Goal: Task Accomplishment & Management: Use online tool/utility

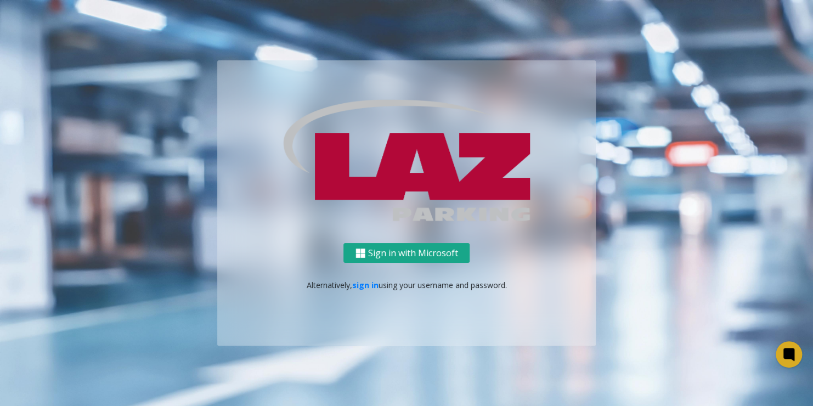
click at [419, 257] on button "Sign in with Microsoft" at bounding box center [407, 253] width 126 height 20
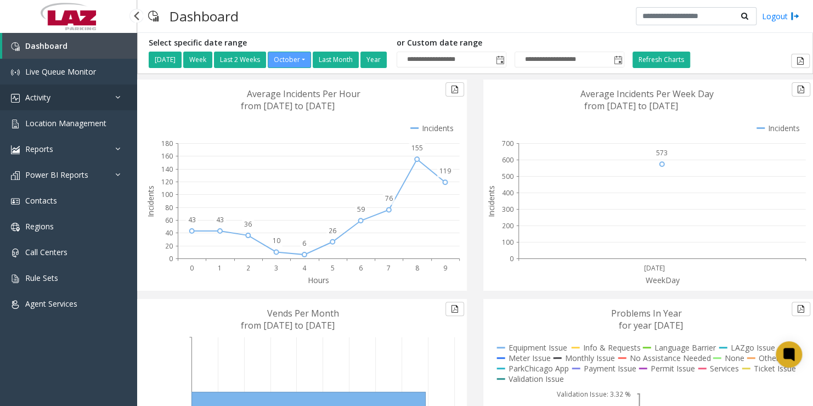
click at [55, 103] on link "Activity" at bounding box center [68, 98] width 137 height 26
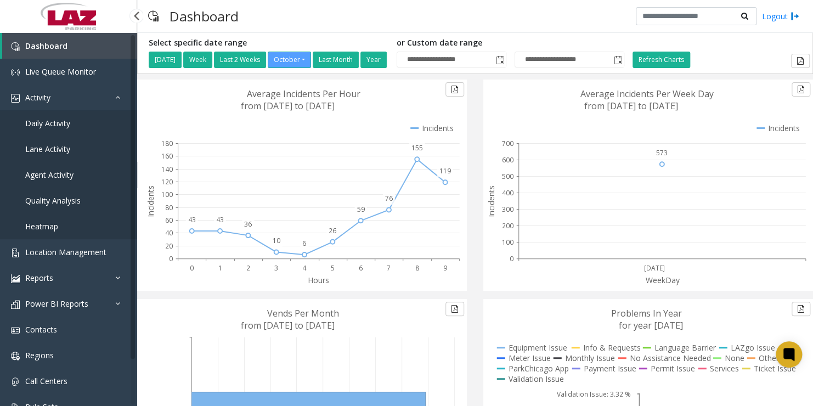
click at [43, 173] on span "Agent Activity" at bounding box center [49, 175] width 48 height 10
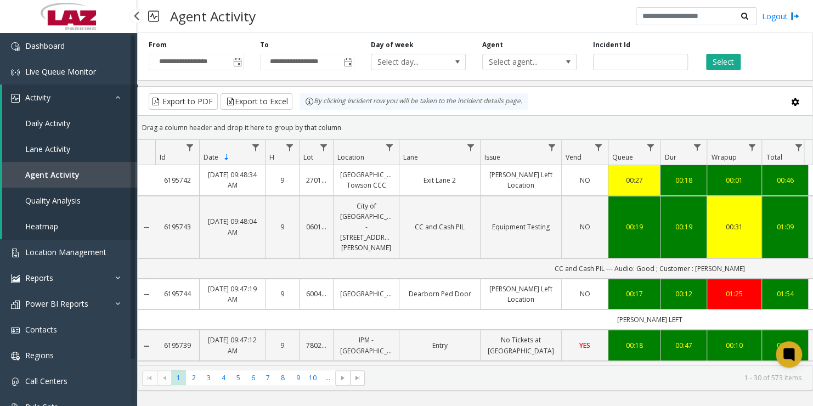
click at [46, 147] on span "Lane Activity" at bounding box center [47, 149] width 45 height 10
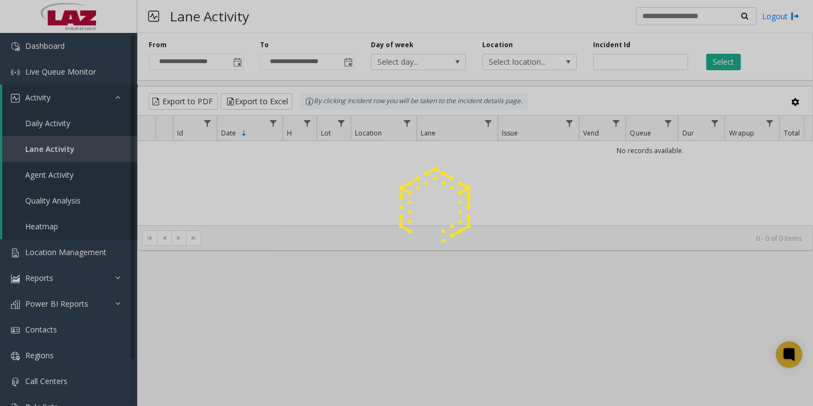
click at [511, 70] on div "Location Select location..." at bounding box center [529, 55] width 111 height 30
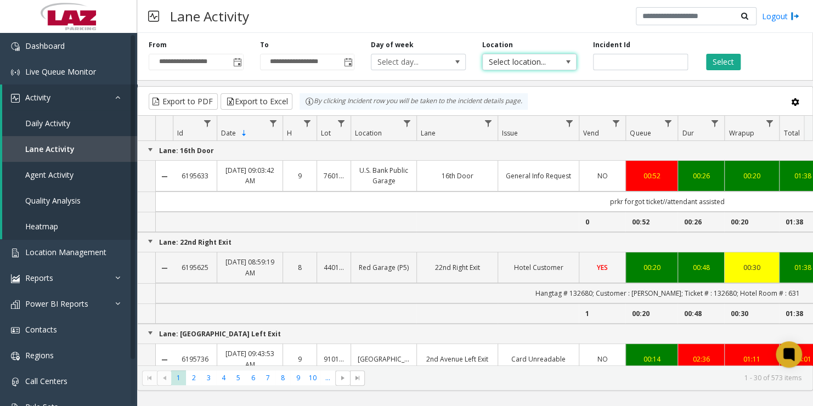
click at [510, 65] on span "Select location..." at bounding box center [520, 61] width 75 height 15
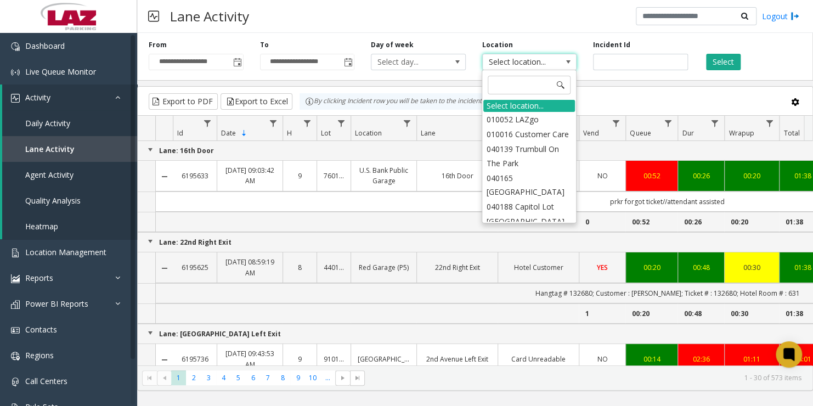
click at [409, 237] on p "Lane: 22nd Right Exit" at bounding box center [649, 242] width 1011 height 10
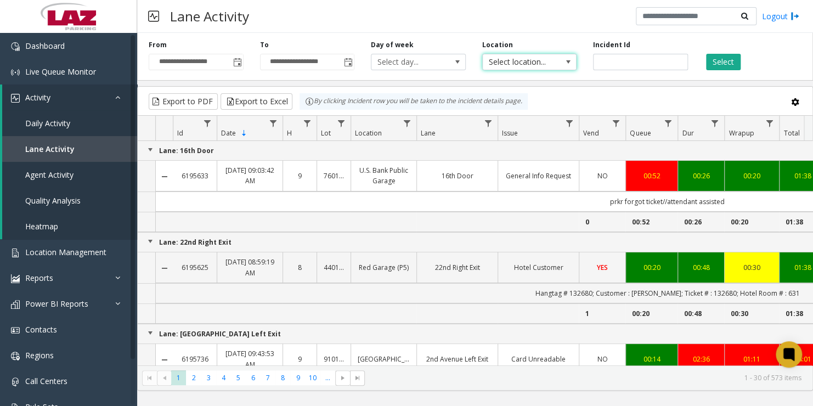
click at [508, 66] on span "Select location..." at bounding box center [520, 61] width 75 height 15
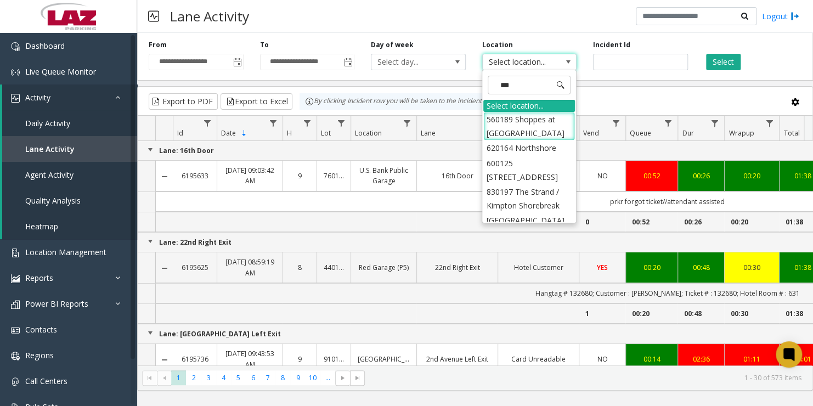
type input "****"
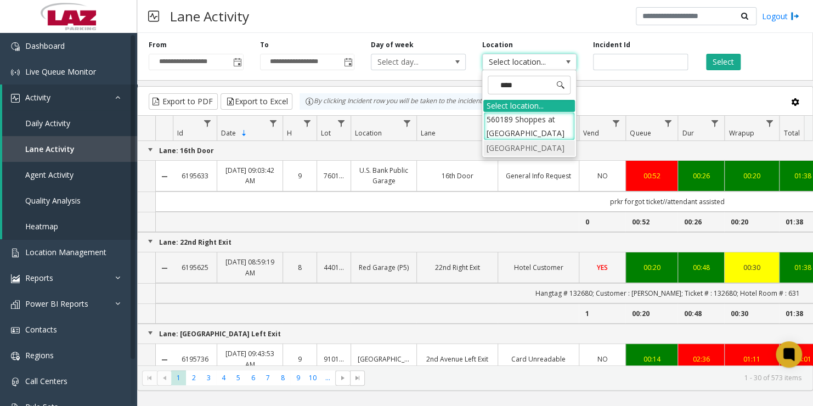
click at [504, 155] on li "550417 Bellevue Gardens Shopping Center" at bounding box center [529, 147] width 92 height 15
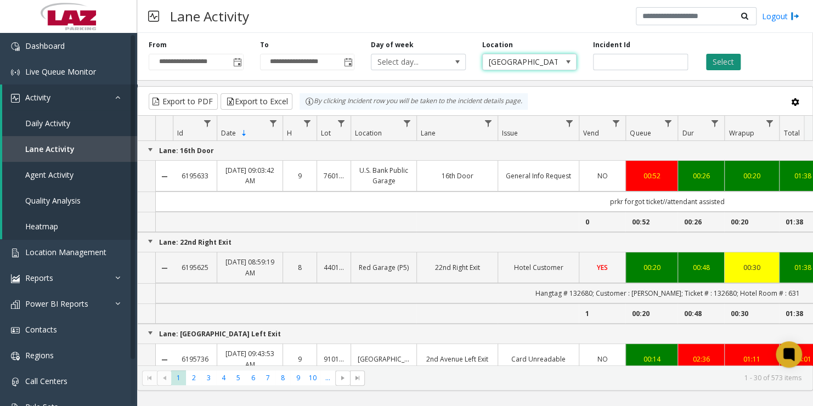
click at [716, 63] on button "Select" at bounding box center [723, 62] width 35 height 16
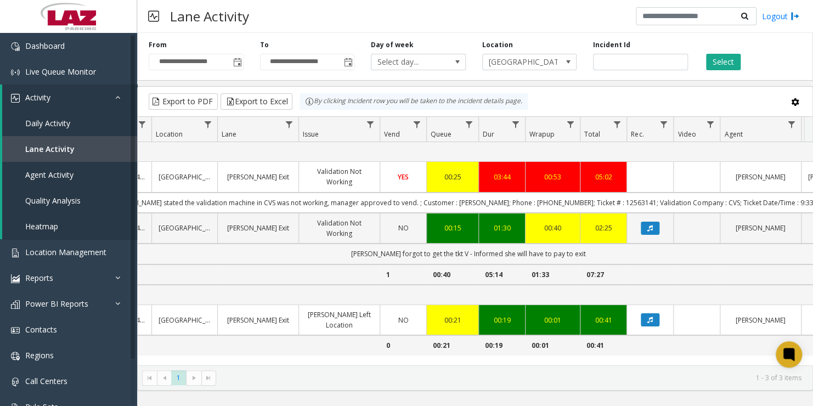
scroll to position [7, 199]
click at [648, 232] on icon "Data table" at bounding box center [650, 228] width 5 height 7
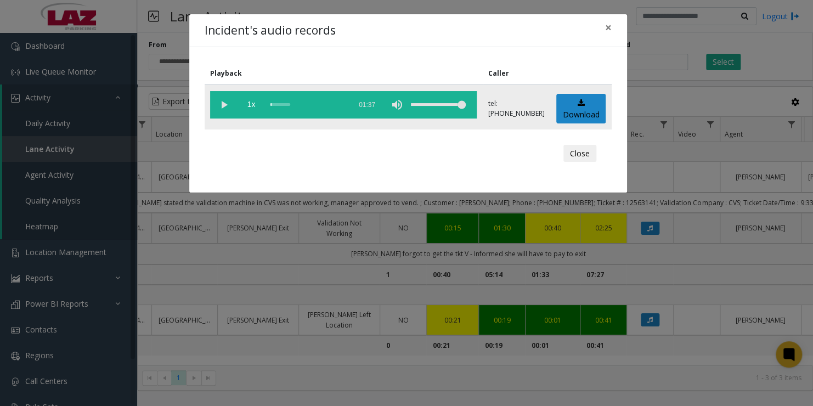
click at [220, 105] on vg-play-pause at bounding box center [223, 104] width 27 height 27
click at [577, 154] on button "Close" at bounding box center [580, 154] width 33 height 18
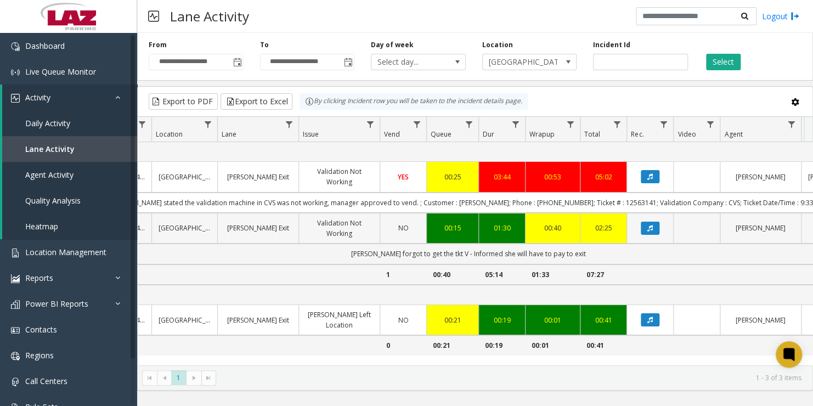
click at [747, 233] on link "Vanessa Stevens" at bounding box center [761, 228] width 68 height 10
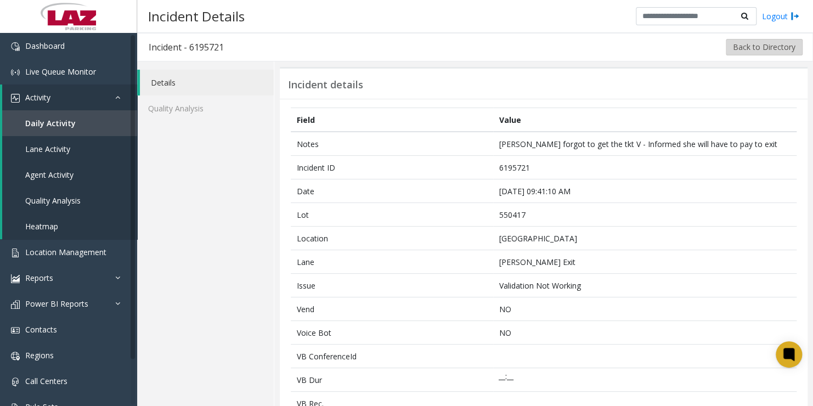
click at [756, 46] on button "Back to Directory" at bounding box center [764, 47] width 77 height 16
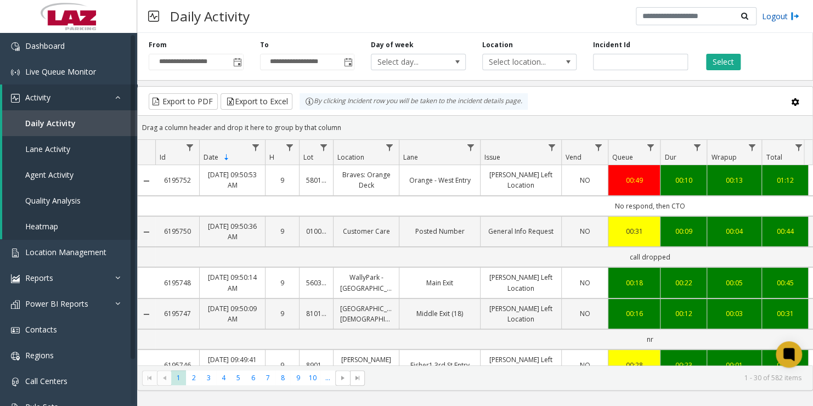
click at [780, 17] on link "Logout" at bounding box center [780, 16] width 37 height 12
